Goal: Find specific page/section: Find specific page/section

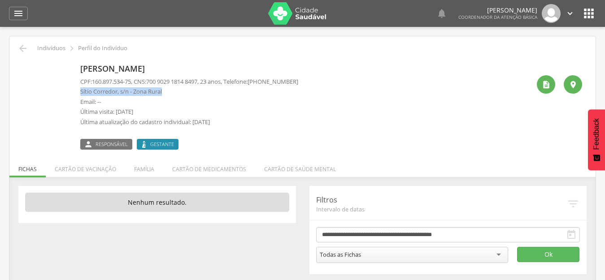
drag, startPoint x: 168, startPoint y: 93, endPoint x: 81, endPoint y: 91, distance: 87.5
click at [81, 91] on p "Sítio Corredor, s/n - Zona Rural" at bounding box center [189, 92] width 218 height 9
copy p "Sítio Corredor, s/n - Zona Rural"
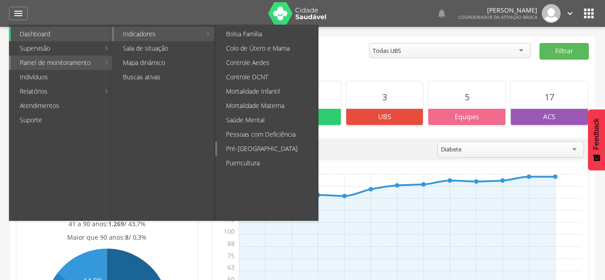
click at [264, 147] on link "Pré-[GEOGRAPHIC_DATA]" at bounding box center [267, 149] width 101 height 14
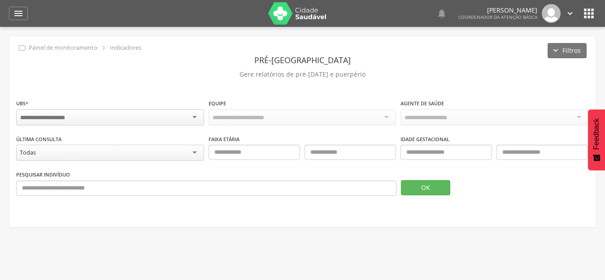
click at [89, 118] on div at bounding box center [110, 118] width 188 height 16
click at [436, 187] on button "OK" at bounding box center [425, 187] width 49 height 15
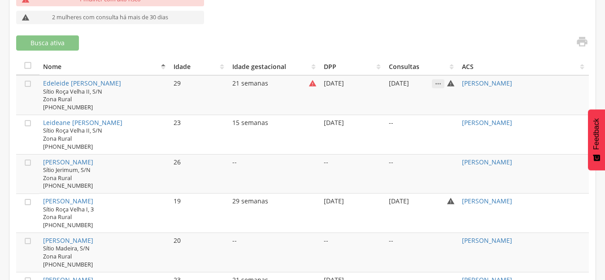
scroll to position [225, 0]
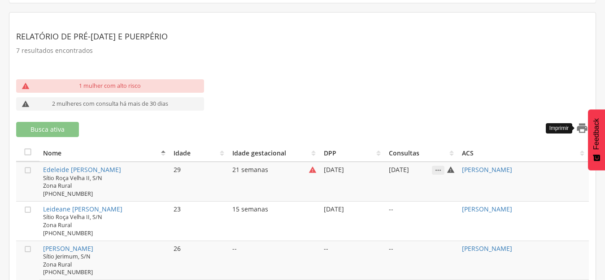
click at [580, 126] on icon "" at bounding box center [582, 128] width 13 height 13
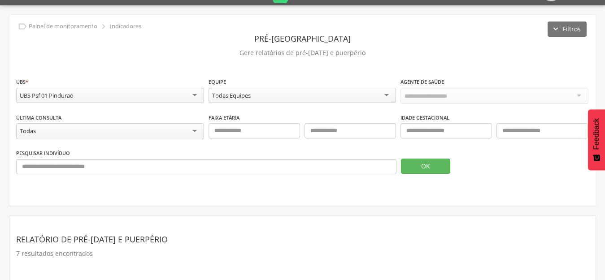
scroll to position [0, 0]
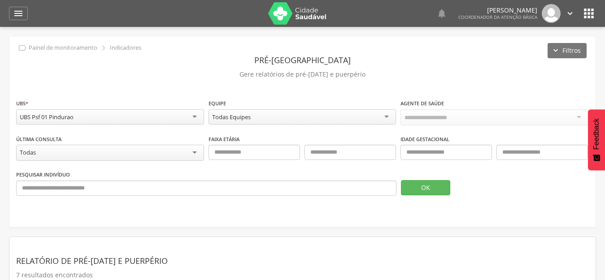
click at [586, 21] on div "  Lorem ipsum dolor sit amet, sed do eiusmod tempor incididunt ut labore et d…" at bounding box center [317, 13] width 560 height 27
click at [587, 18] on icon "" at bounding box center [589, 13] width 14 height 14
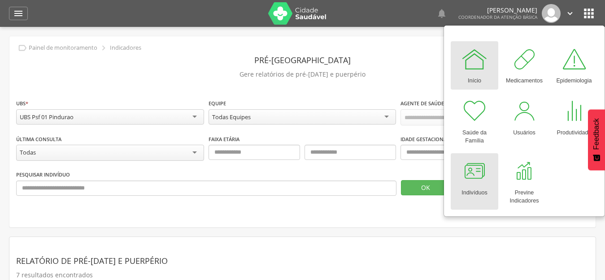
click at [472, 197] on link "Indivíduos" at bounding box center [475, 181] width 48 height 57
